Goal: Find specific page/section: Find specific page/section

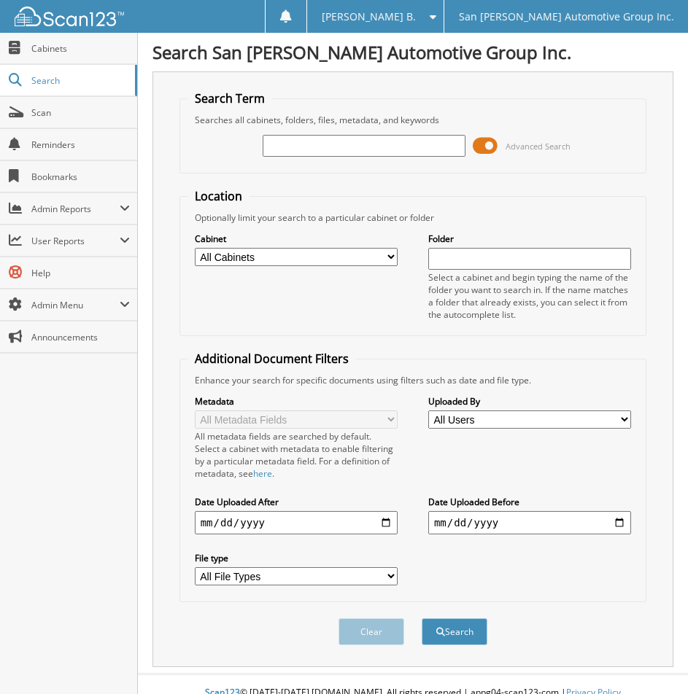
drag, startPoint x: 0, startPoint y: 0, endPoint x: 402, endPoint y: 145, distance: 427.2
click at [400, 146] on input "text" at bounding box center [364, 146] width 203 height 22
type input "176654"
click at [422, 618] on button "Search" at bounding box center [455, 631] width 66 height 27
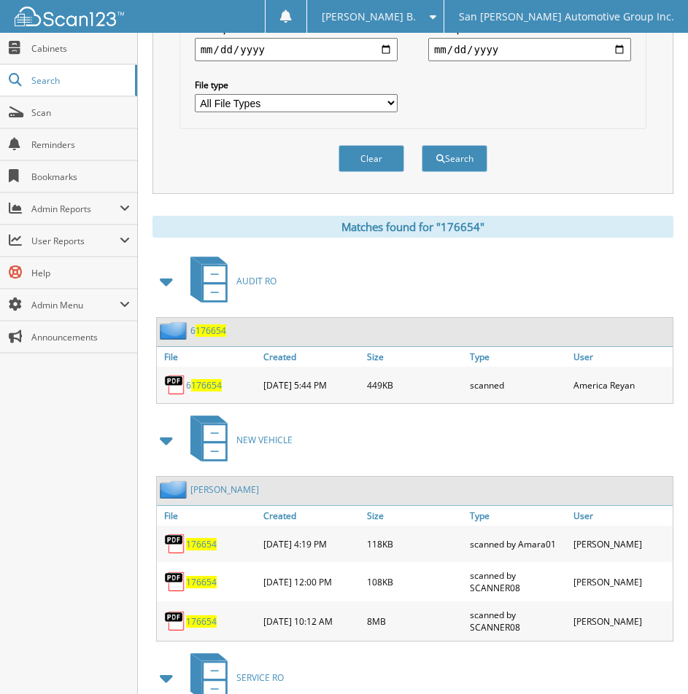
scroll to position [583, 0]
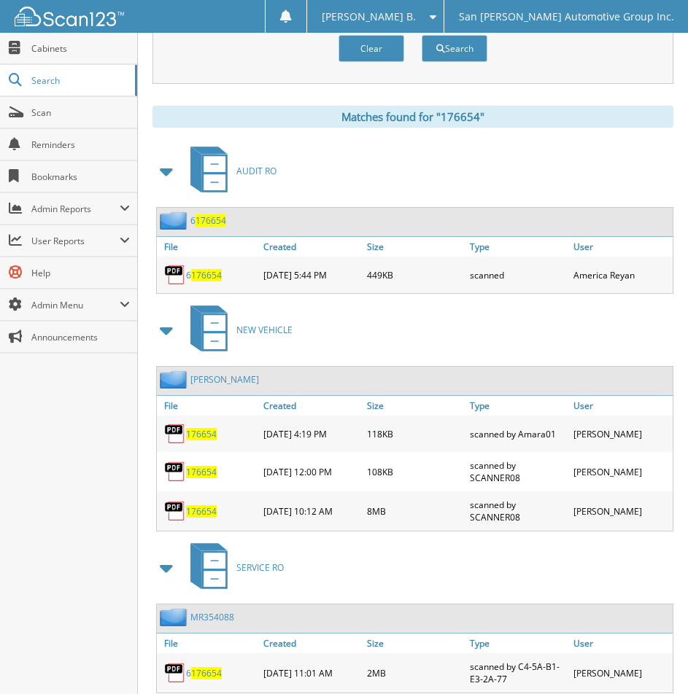
click at [193, 508] on span "176654" at bounding box center [201, 511] width 31 height 12
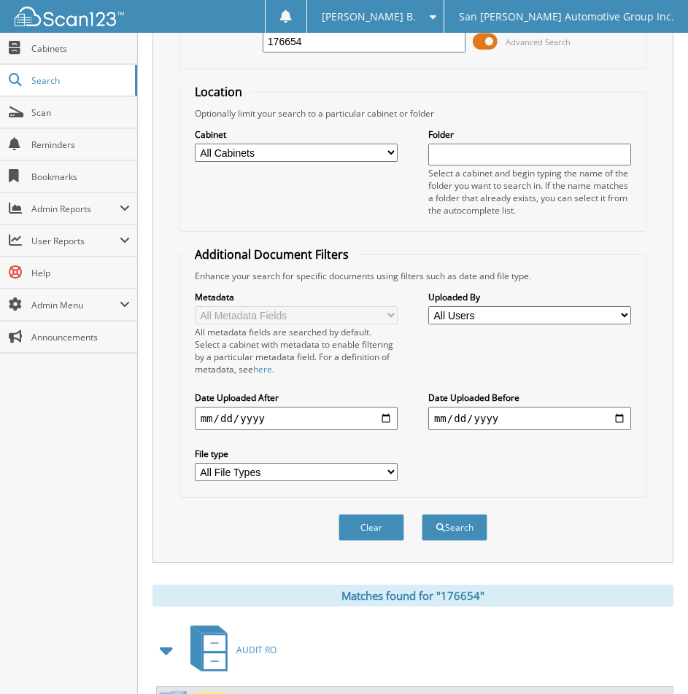
scroll to position [0, 0]
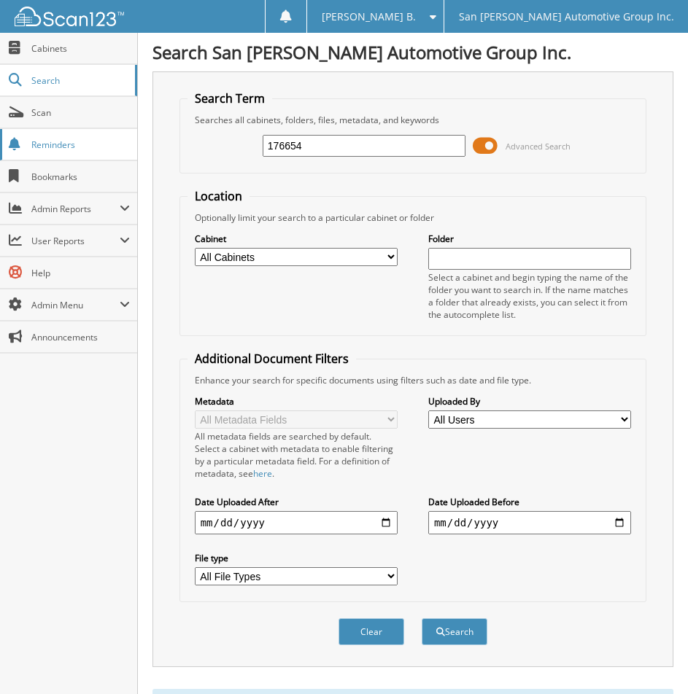
drag, startPoint x: 398, startPoint y: 143, endPoint x: 136, endPoint y: 135, distance: 261.9
type input "5805p"
click at [422, 618] on button "Search" at bounding box center [455, 631] width 66 height 27
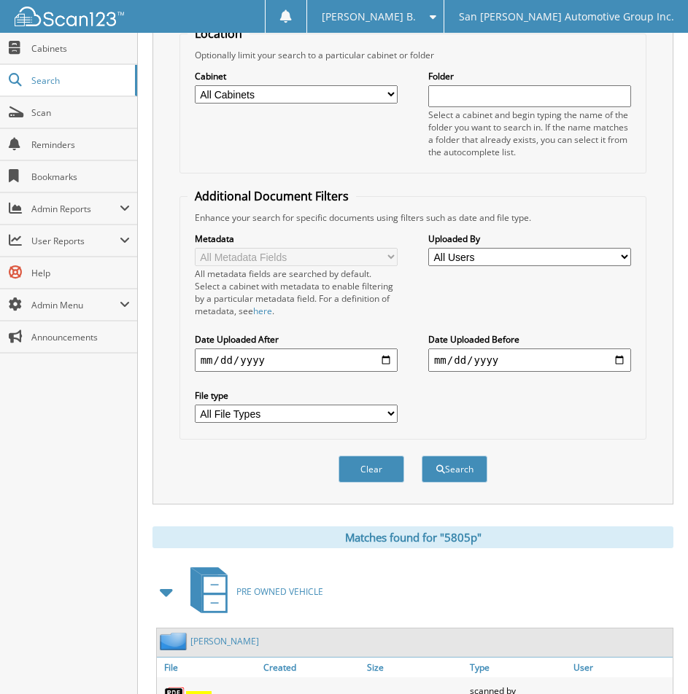
scroll to position [270, 0]
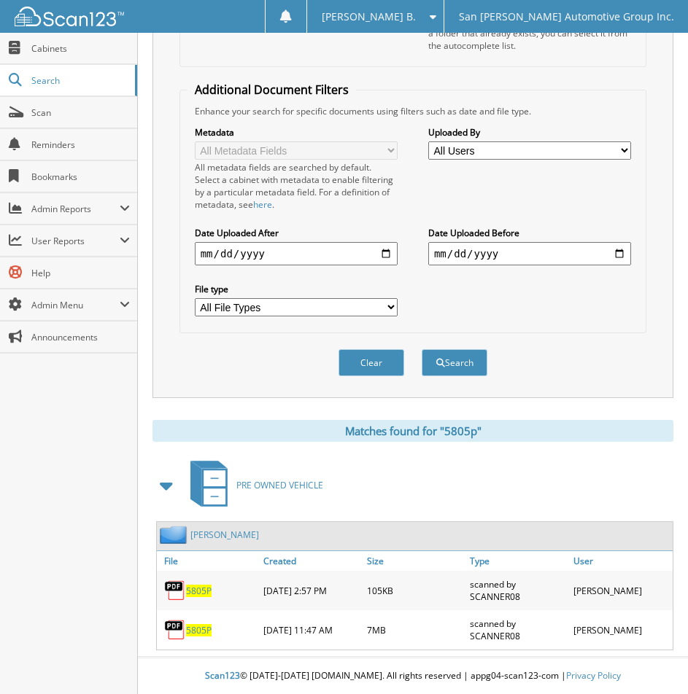
click at [191, 629] on span "5805P" at bounding box center [199, 630] width 26 height 12
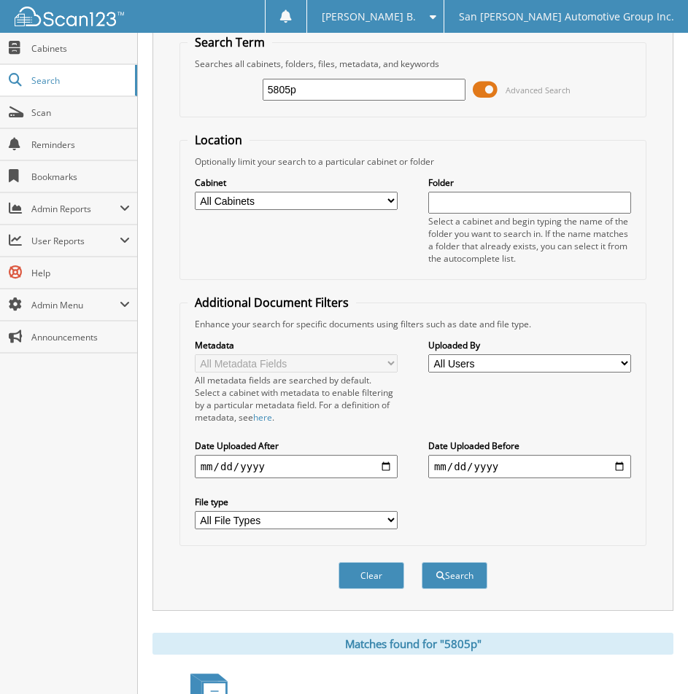
scroll to position [0, 0]
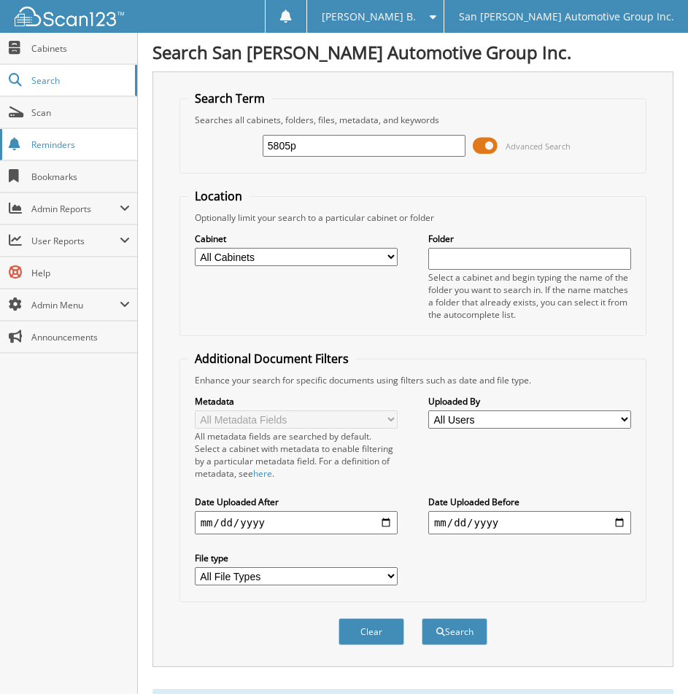
drag, startPoint x: 442, startPoint y: 146, endPoint x: 77, endPoint y: 140, distance: 364.7
click at [79, 144] on body "Baily B. Settings Logout San Patricio Automotive Group Inc. Close Cabinets Sear…" at bounding box center [344, 481] width 688 height 963
type input "169510"
click at [422, 618] on button "Search" at bounding box center [455, 631] width 66 height 27
click at [335, 146] on input "169510" at bounding box center [364, 146] width 203 height 22
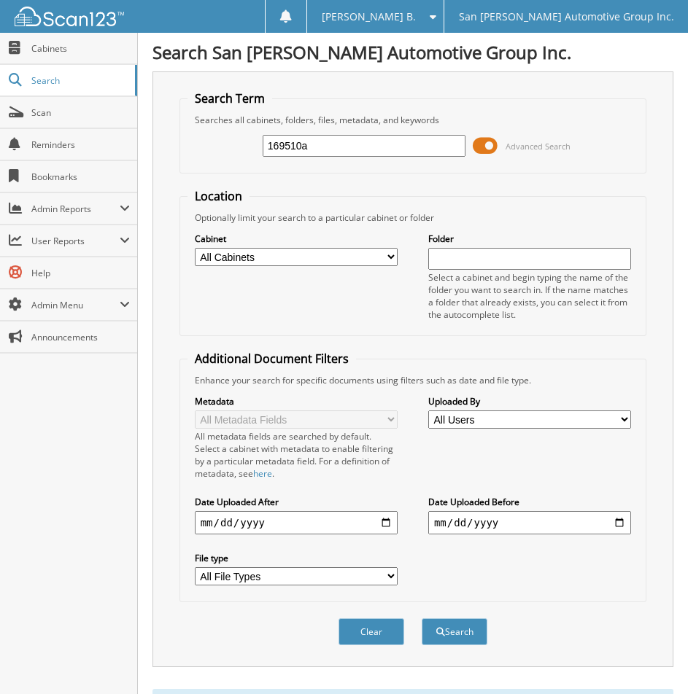
type input "169510a"
click at [422, 618] on button "Search" at bounding box center [455, 631] width 66 height 27
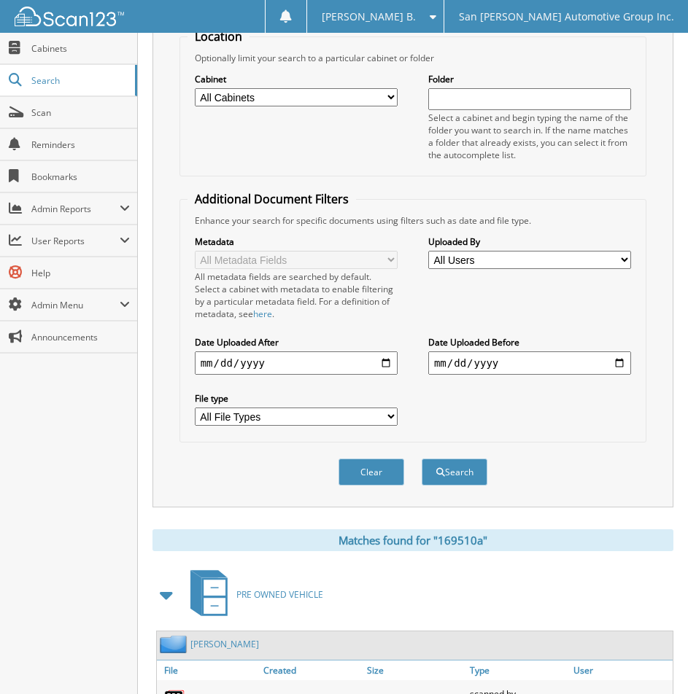
scroll to position [270, 0]
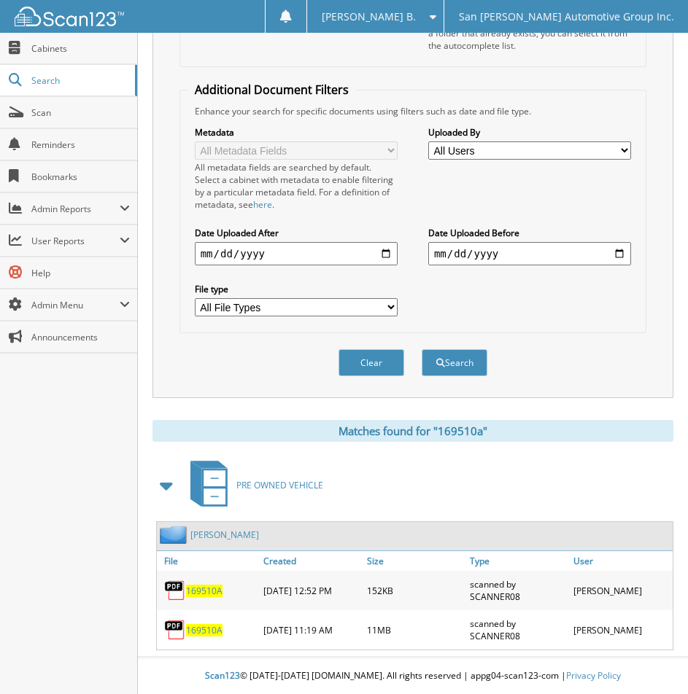
click at [190, 627] on span "169510A" at bounding box center [204, 630] width 36 height 12
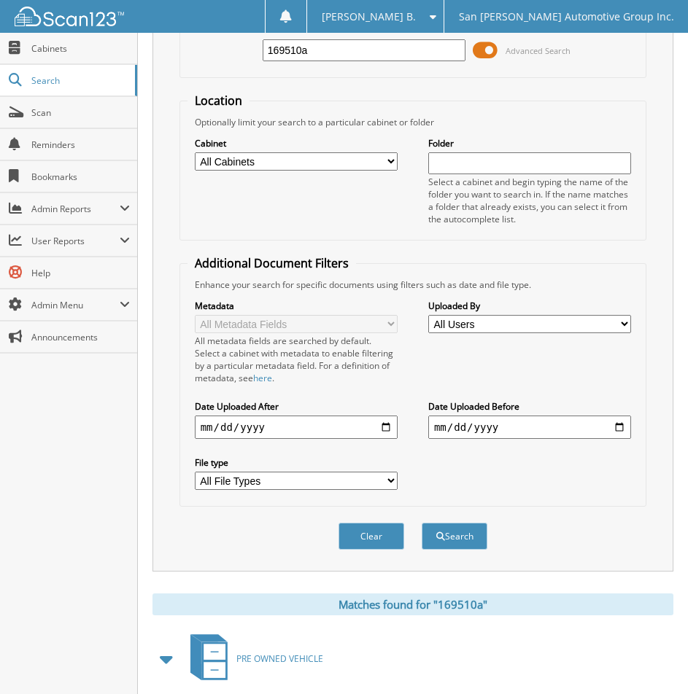
scroll to position [0, 0]
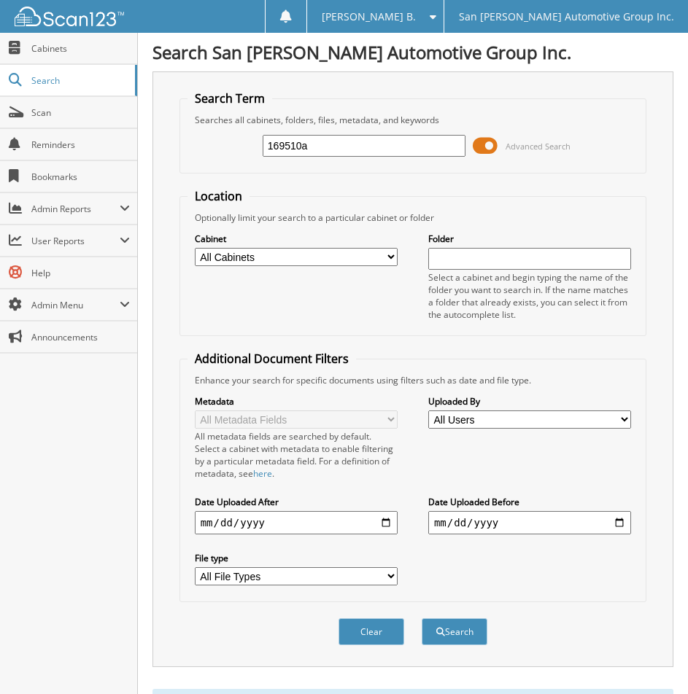
drag, startPoint x: 399, startPoint y: 149, endPoint x: -160, endPoint y: 80, distance: 562.8
click at [0, 80] on html "Baily B. Settings Logout San Patricio Automotive Group Inc. Close Cabinets Scan" at bounding box center [344, 481] width 688 height 963
type input "158127a"
click at [422, 618] on button "Search" at bounding box center [455, 631] width 66 height 27
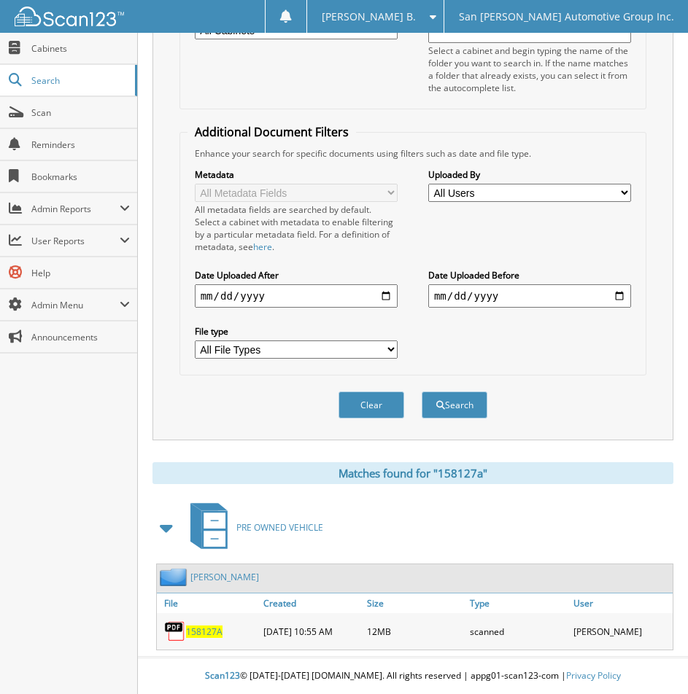
click at [199, 630] on span "158127A" at bounding box center [204, 632] width 36 height 12
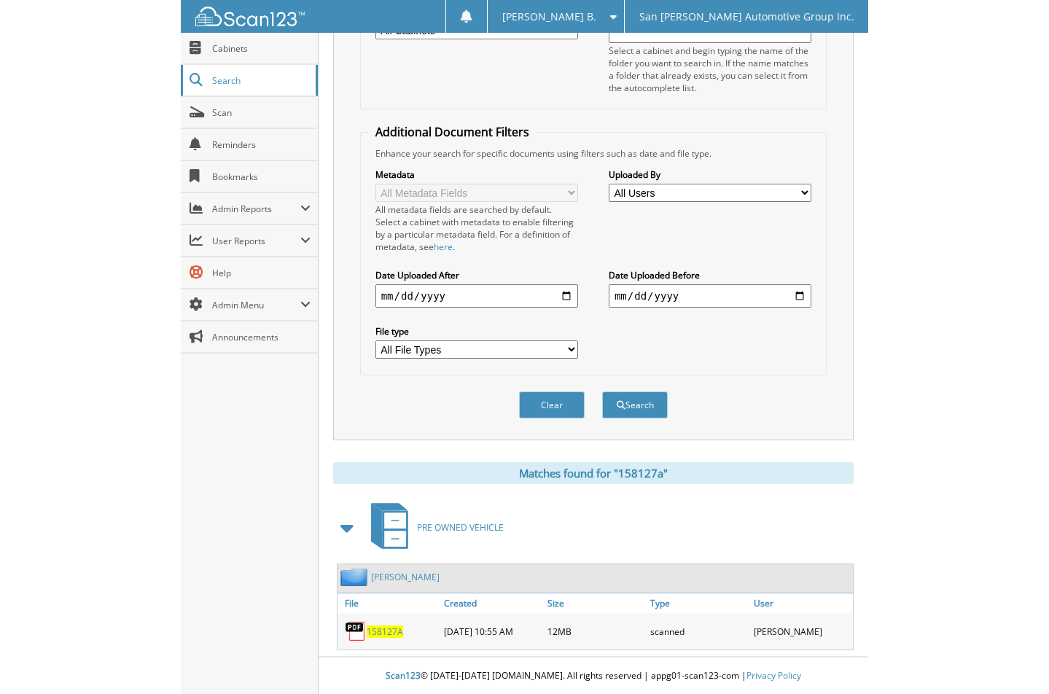
scroll to position [190, 0]
